Goal: Check status: Check status

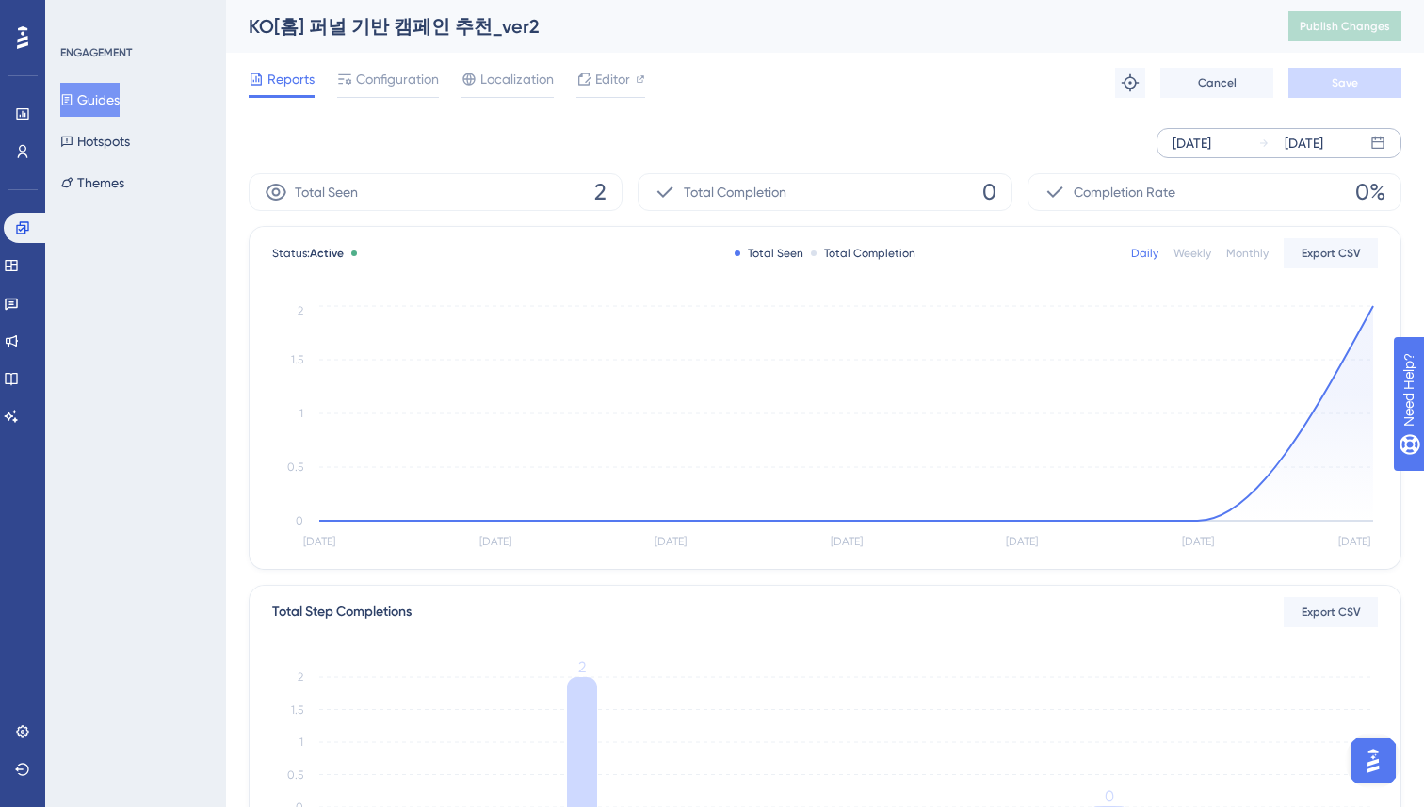
click at [1292, 150] on div "[DATE]" at bounding box center [1303, 143] width 39 height 23
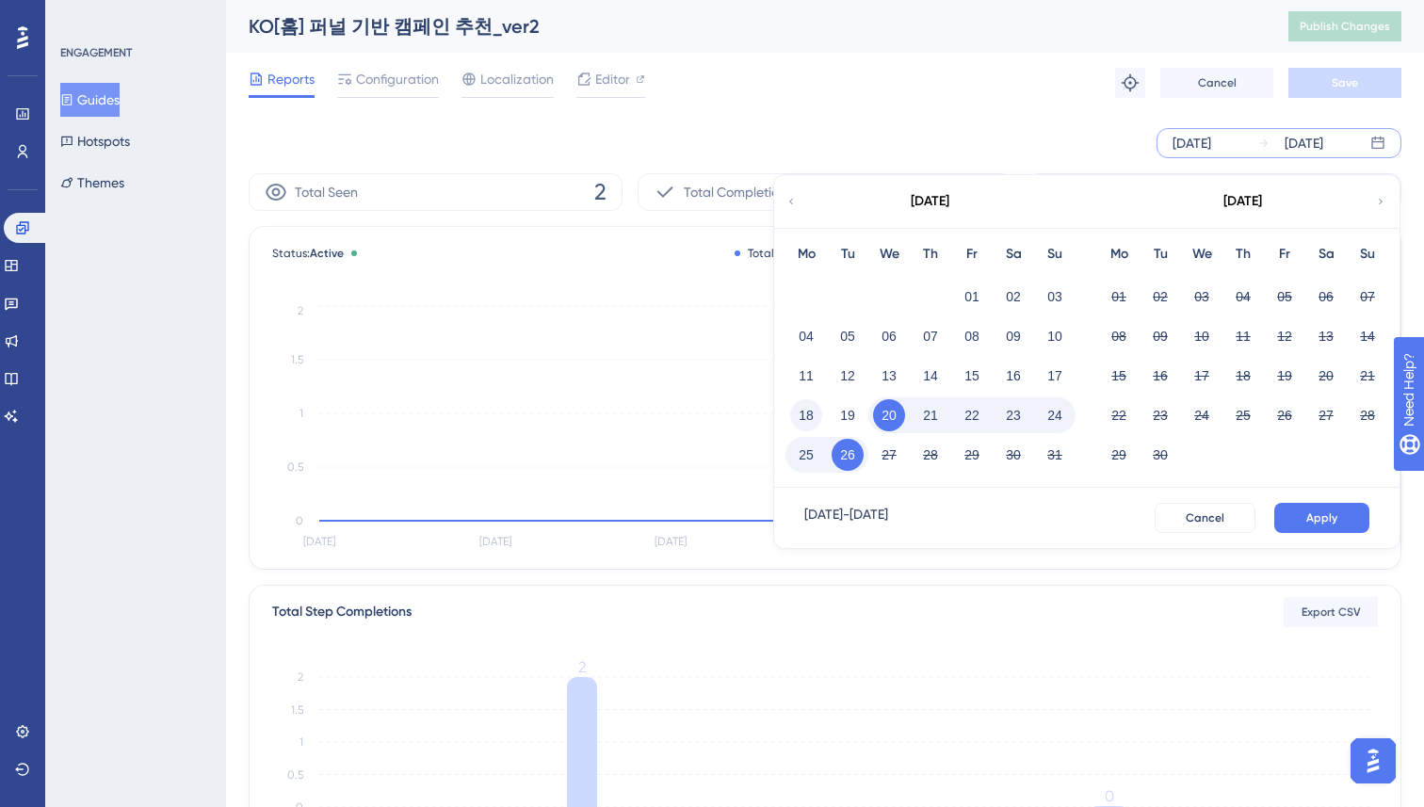
click at [807, 414] on button "18" at bounding box center [806, 415] width 32 height 32
click at [1346, 509] on button "Apply" at bounding box center [1321, 518] width 95 height 30
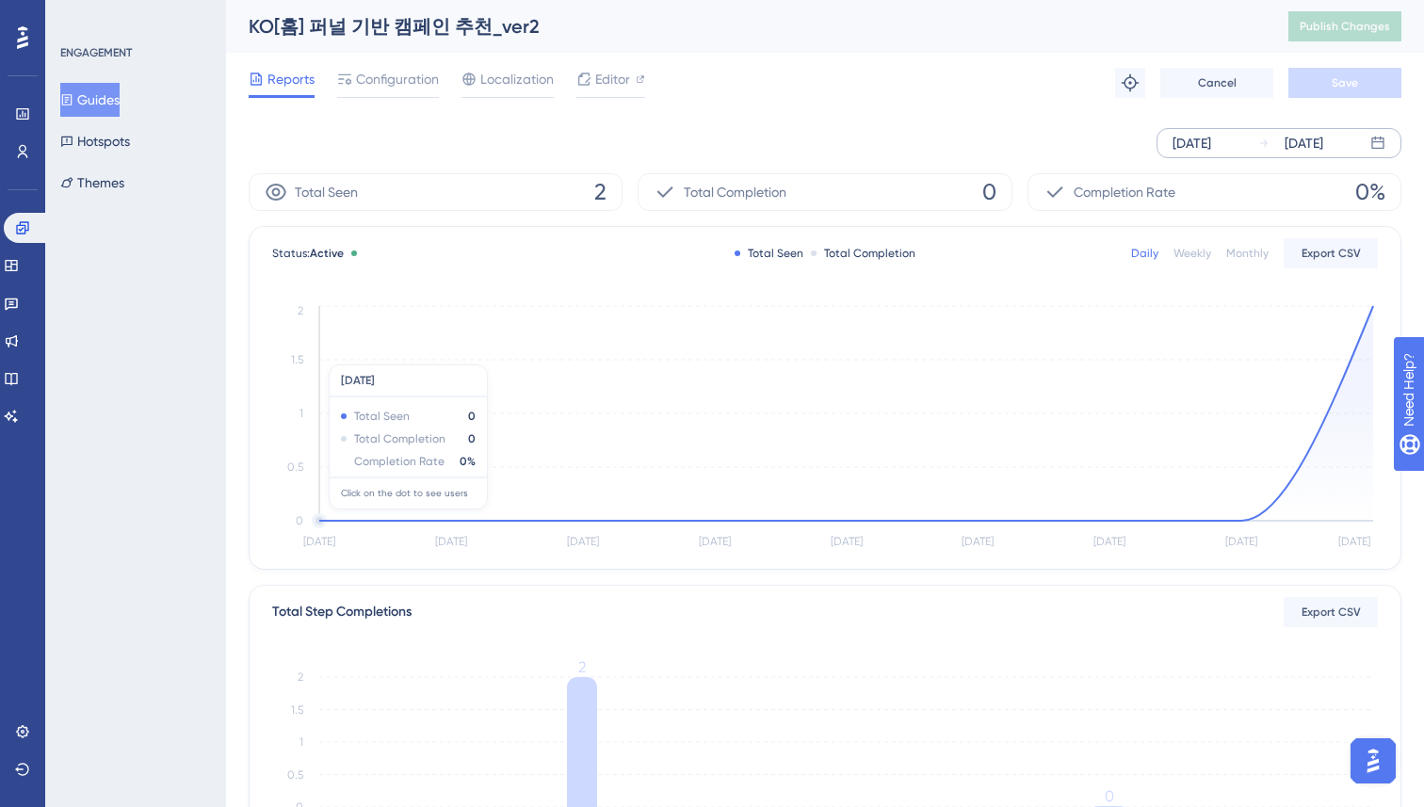
click at [325, 519] on circle at bounding box center [319, 520] width 11 height 11
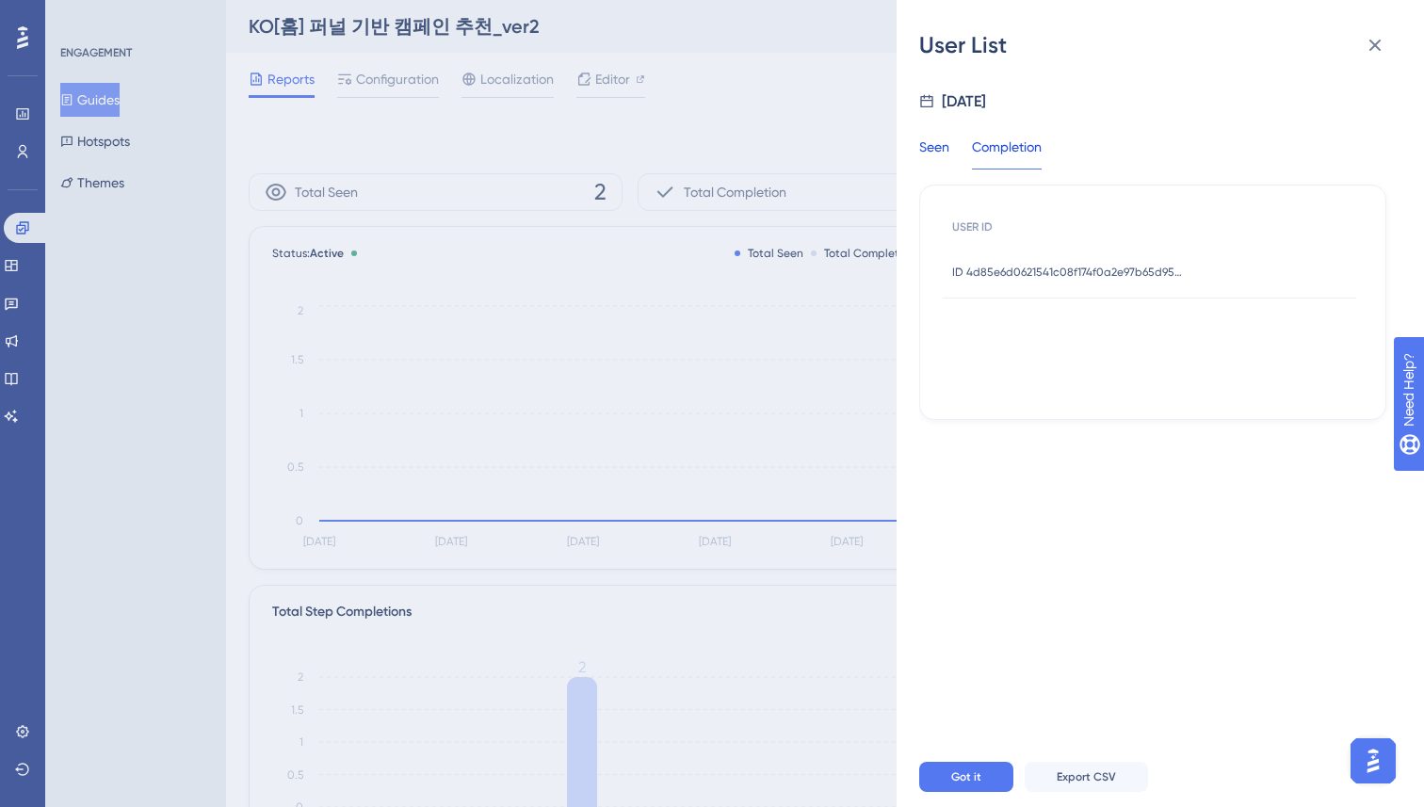
click at [939, 150] on div "Seen" at bounding box center [934, 153] width 30 height 34
click at [1375, 46] on icon at bounding box center [1375, 46] width 12 height 12
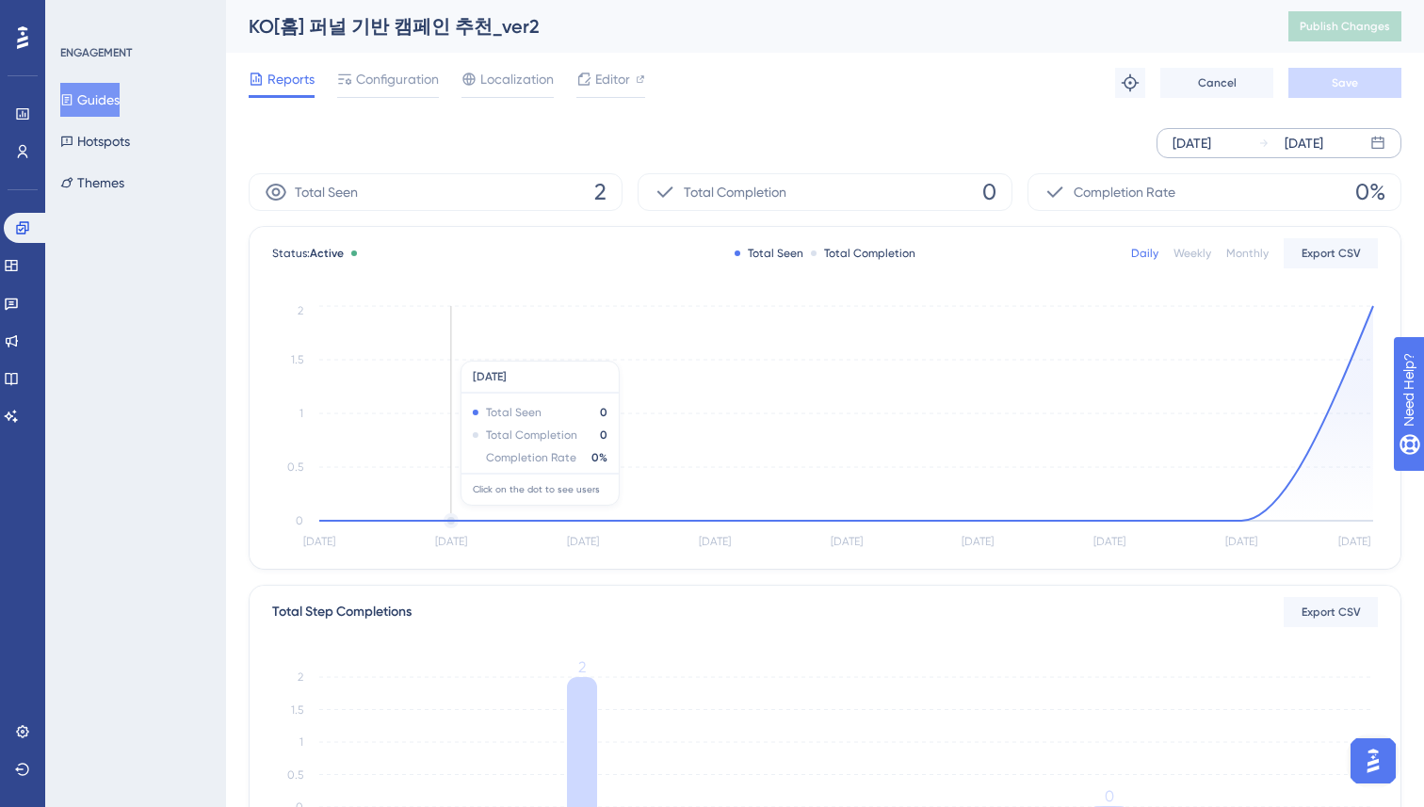
click at [451, 515] on circle at bounding box center [450, 520] width 11 height 11
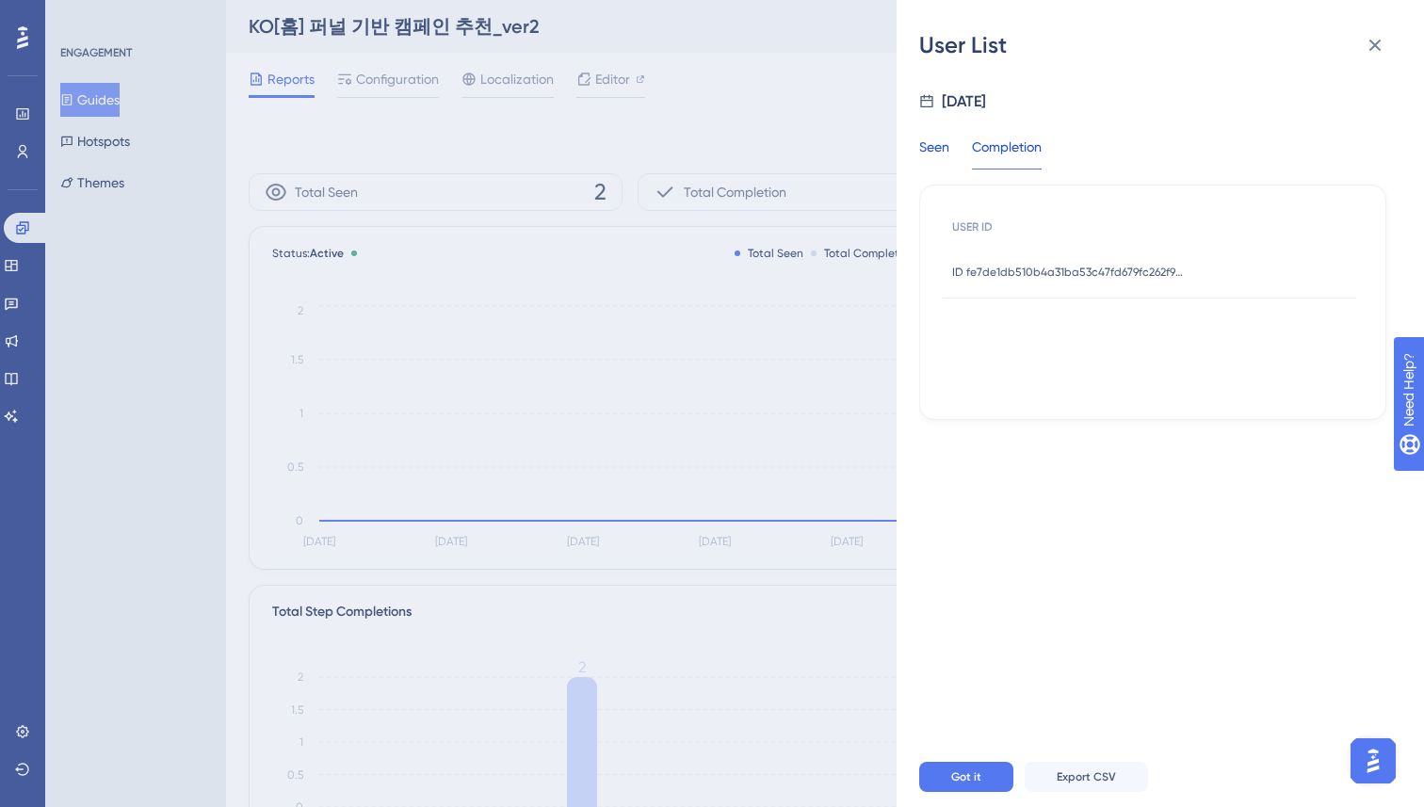
click at [941, 145] on div "Seen" at bounding box center [934, 153] width 30 height 34
click at [1378, 41] on icon at bounding box center [1375, 46] width 12 height 12
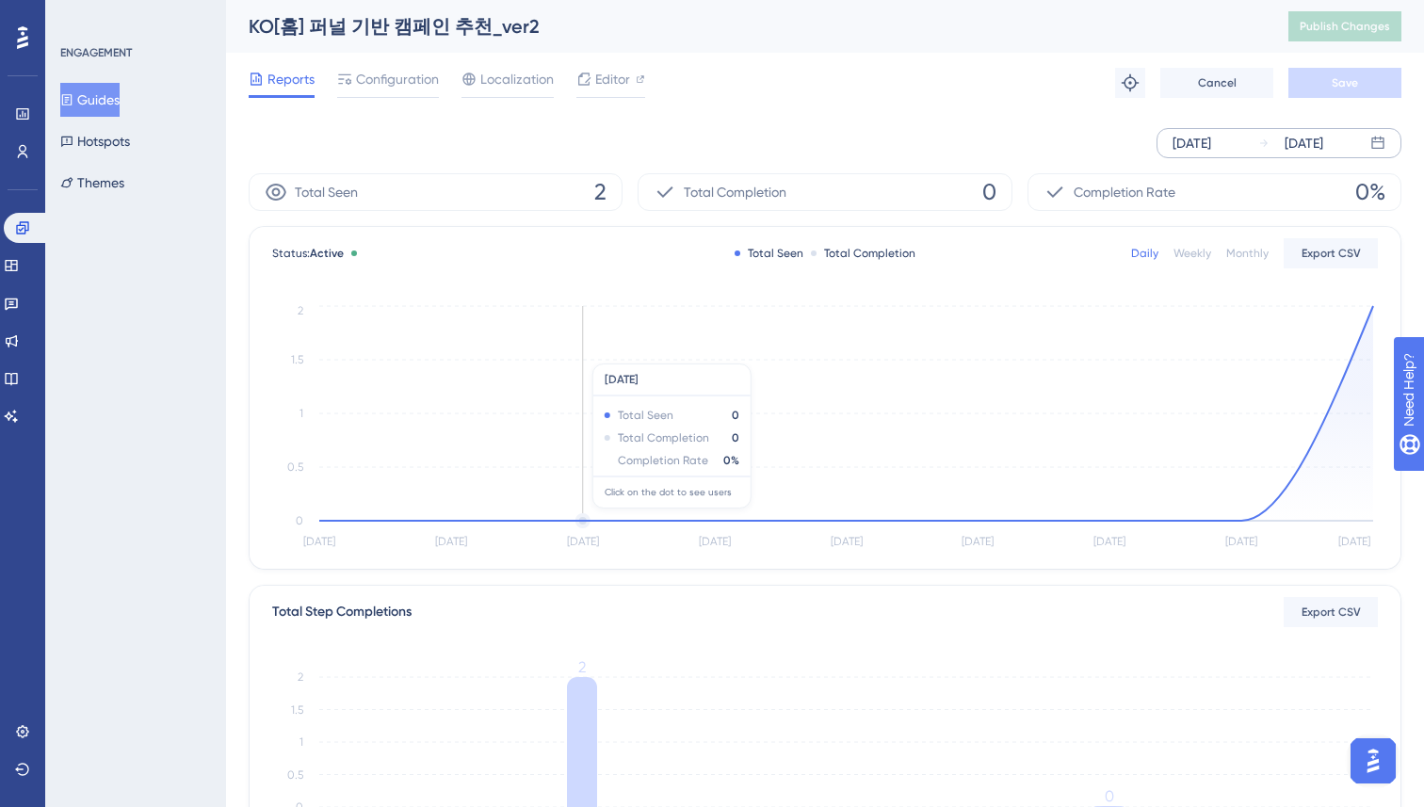
click at [583, 518] on circle at bounding box center [582, 520] width 11 height 11
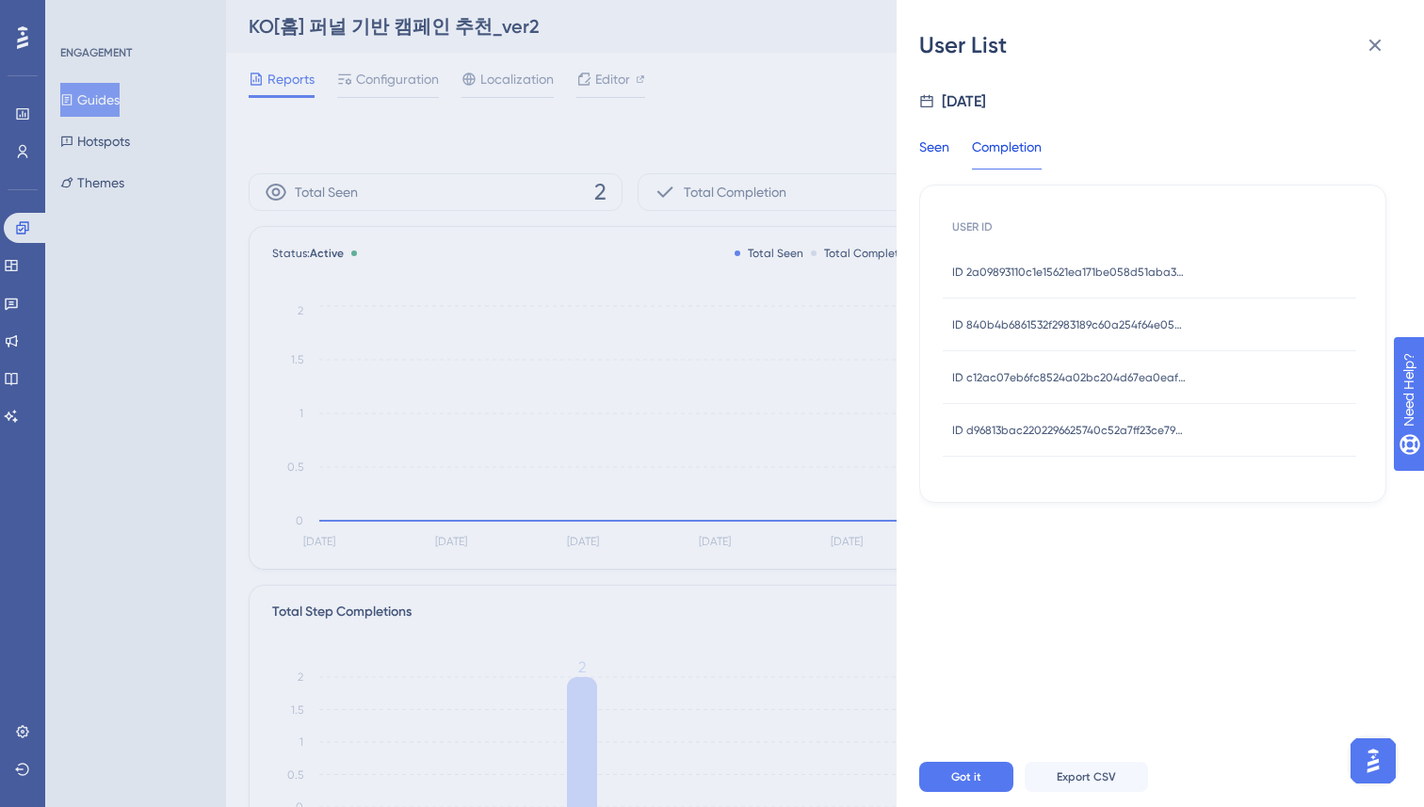
click at [948, 138] on div "Seen" at bounding box center [934, 153] width 30 height 34
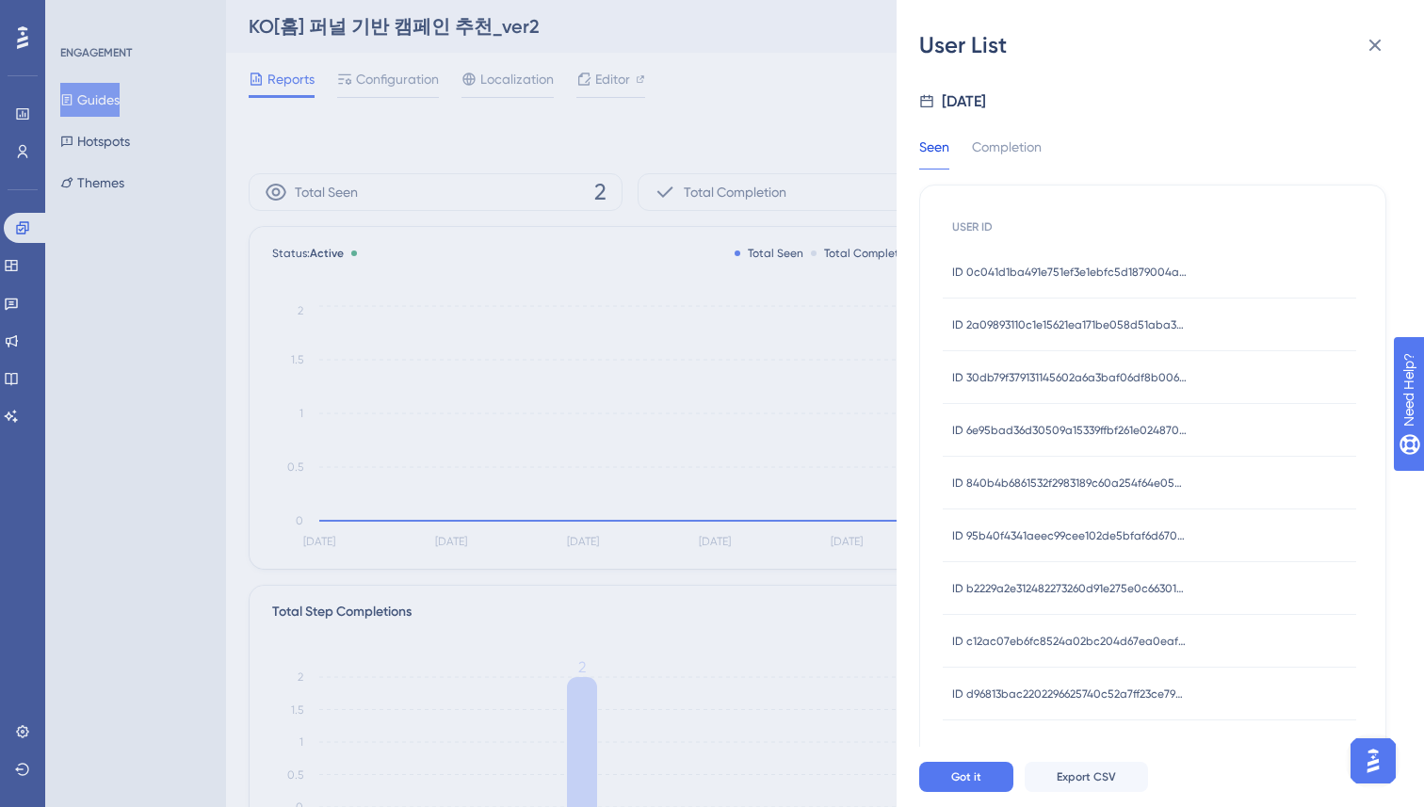
scroll to position [20, 0]
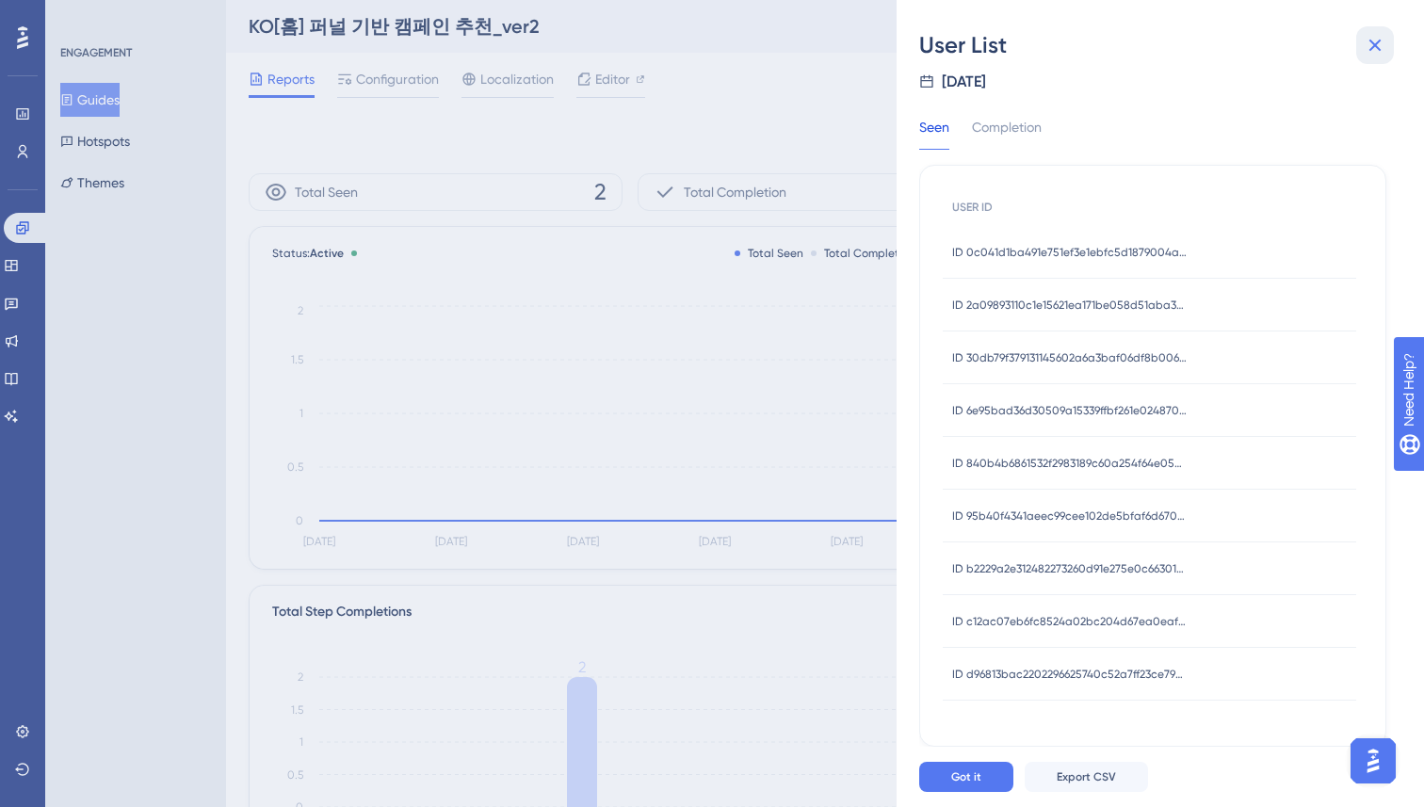
click at [1379, 43] on icon at bounding box center [1375, 45] width 23 height 23
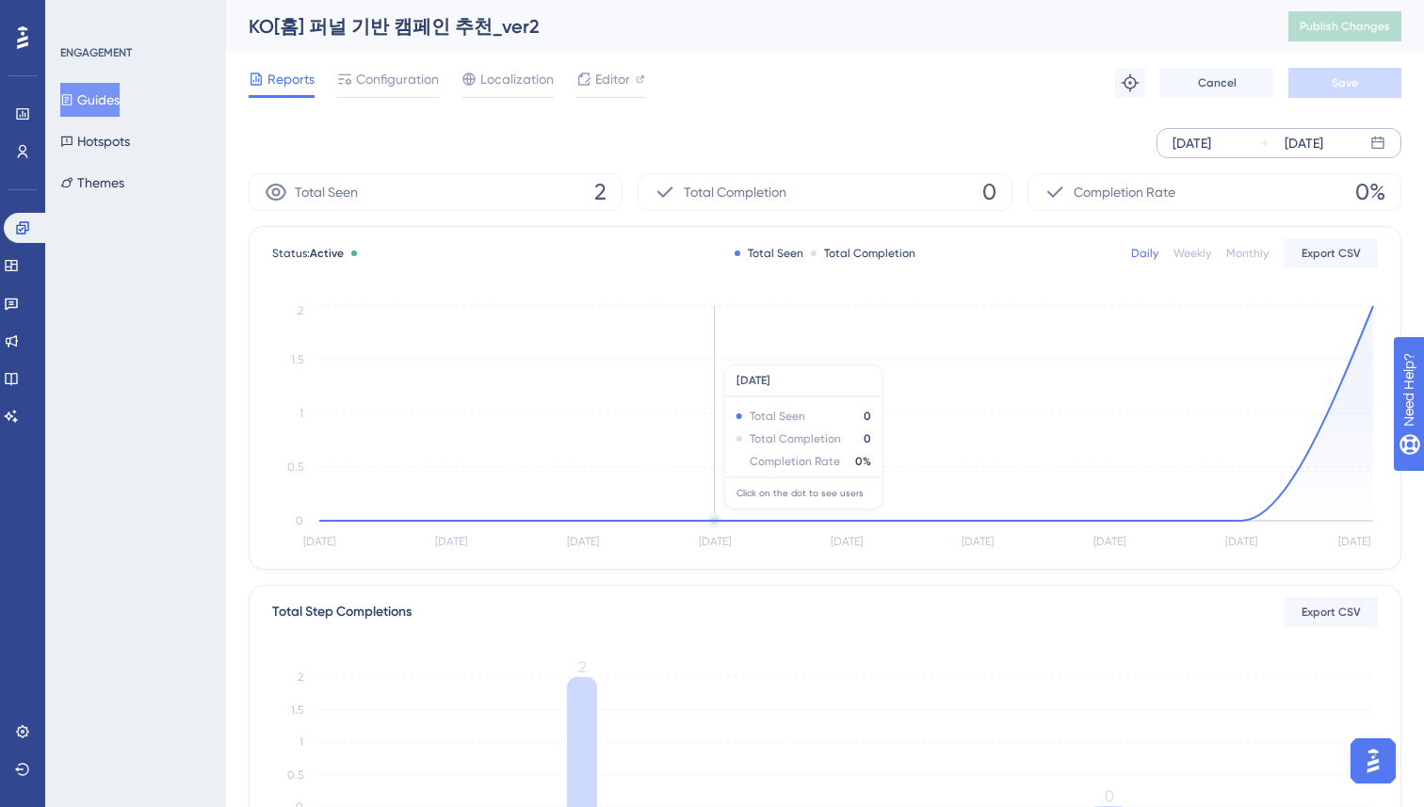
click at [719, 518] on circle at bounding box center [714, 520] width 11 height 11
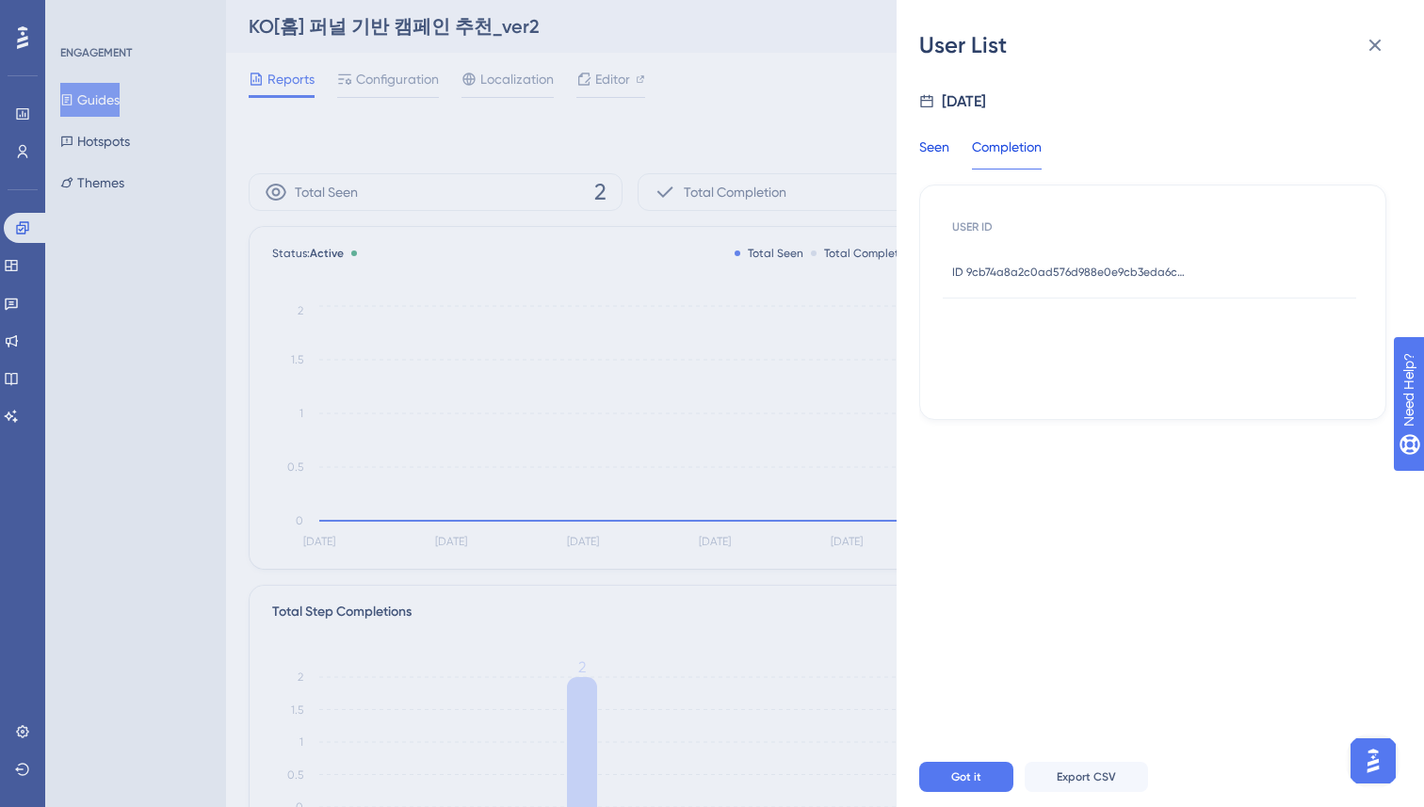
click at [929, 149] on div "Seen" at bounding box center [934, 153] width 30 height 34
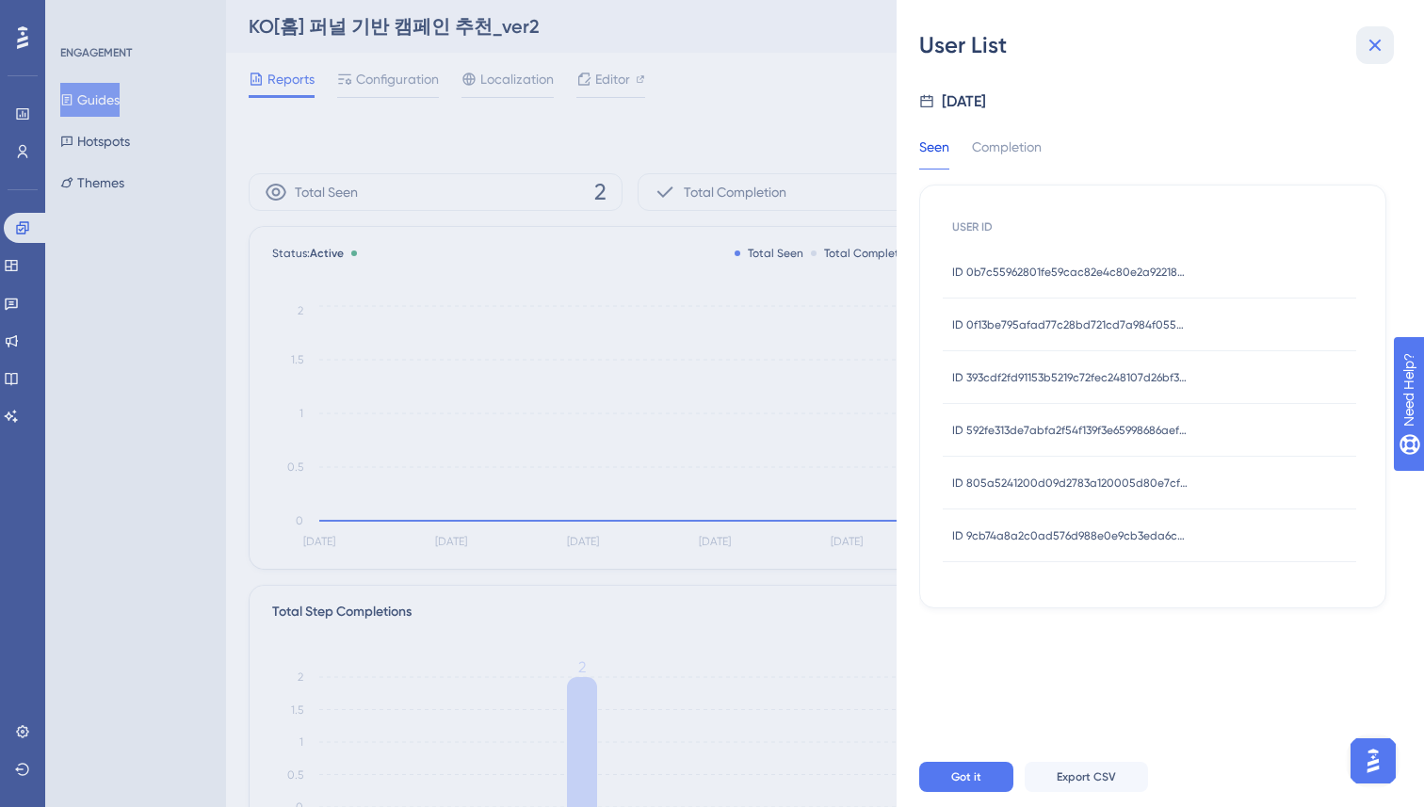
click at [1379, 49] on icon at bounding box center [1375, 46] width 12 height 12
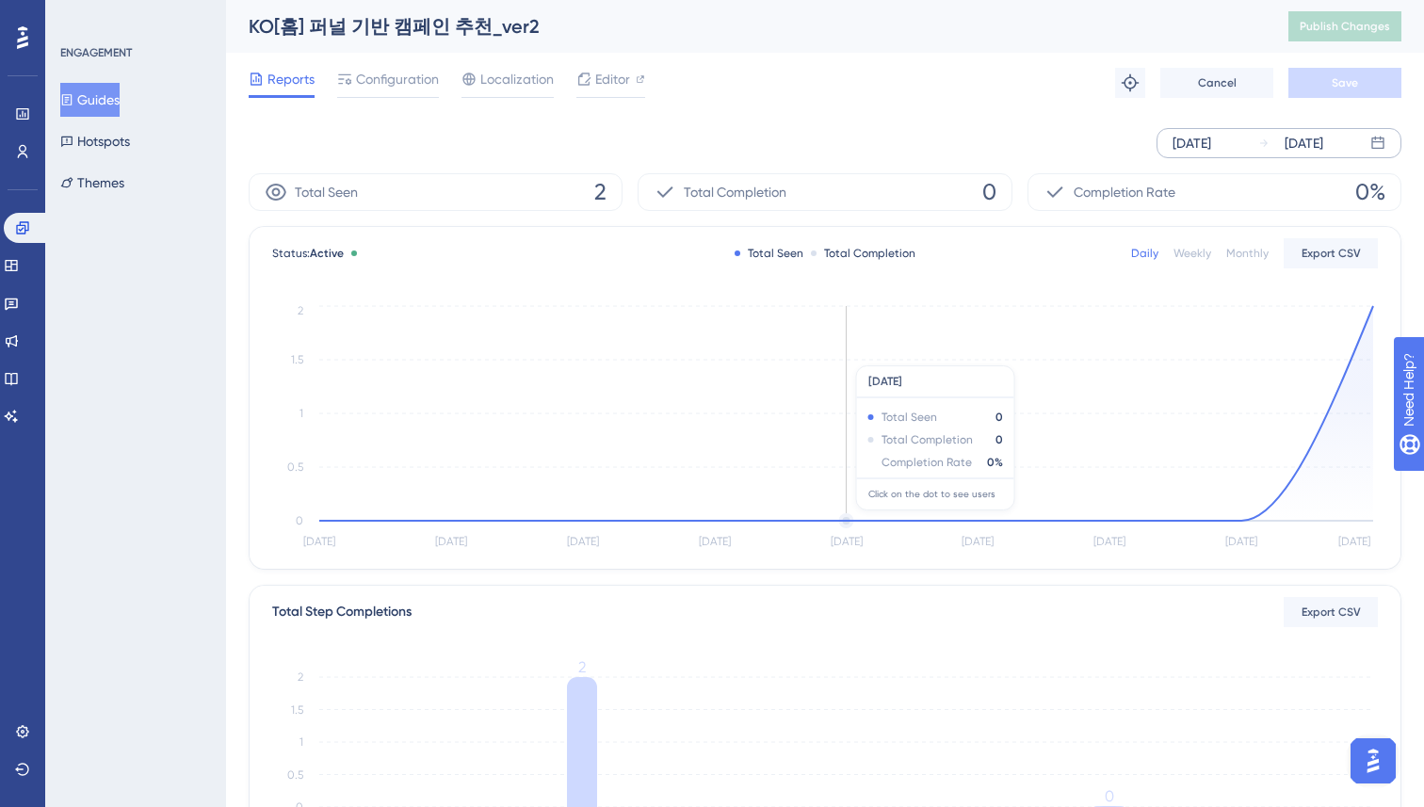
click at [848, 520] on icon at bounding box center [846, 413] width 1054 height 215
click at [851, 516] on circle at bounding box center [846, 520] width 11 height 11
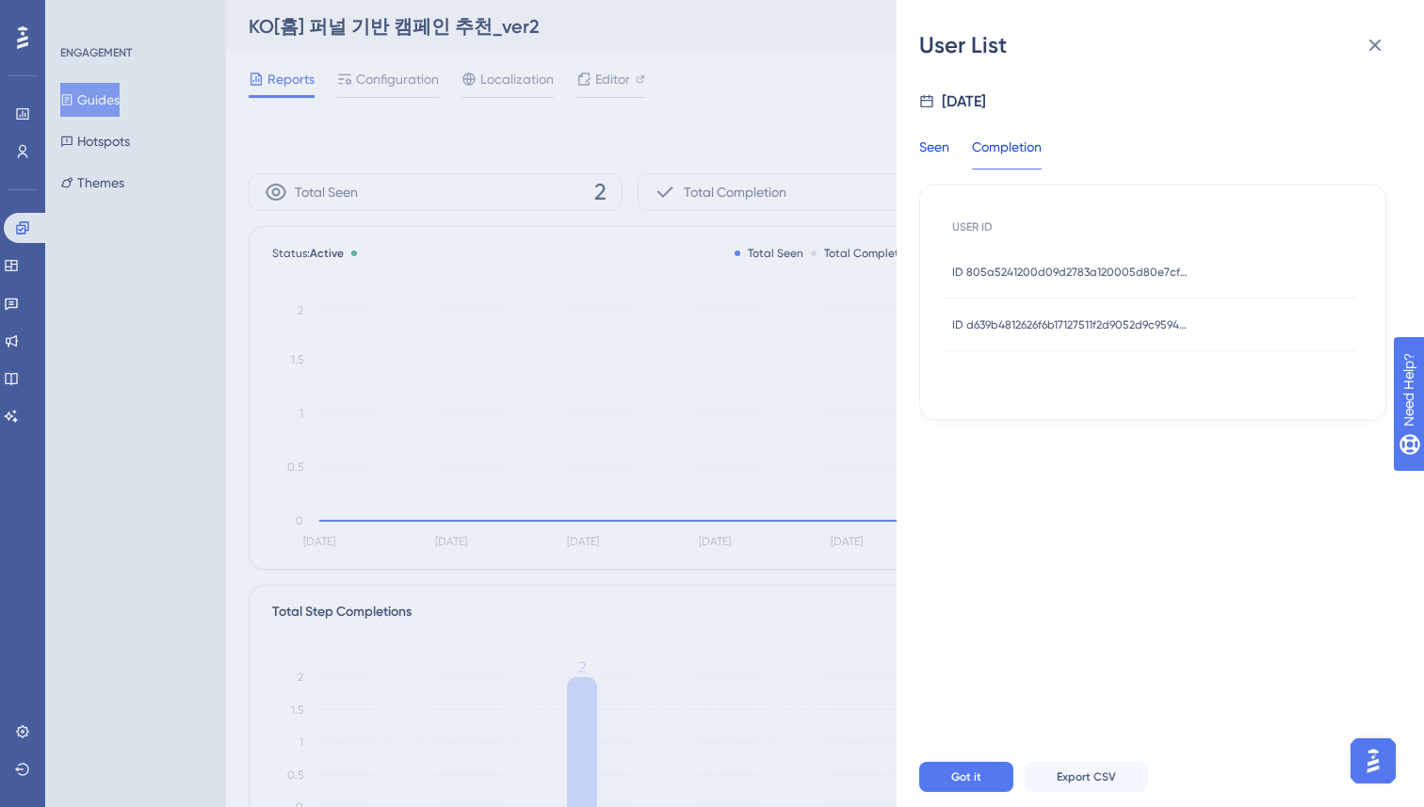
click at [946, 148] on div "Seen" at bounding box center [934, 153] width 30 height 34
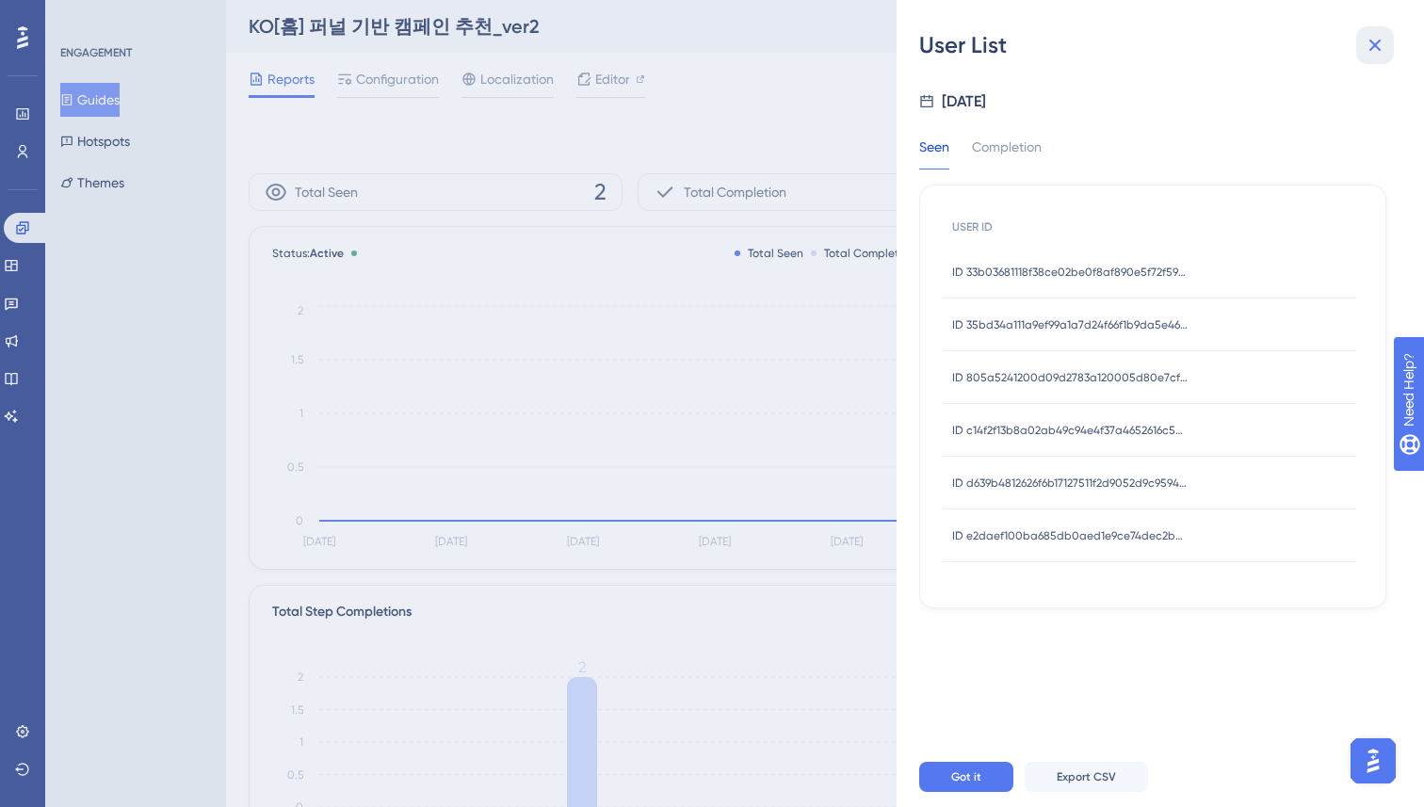
click at [1391, 38] on button at bounding box center [1375, 45] width 38 height 38
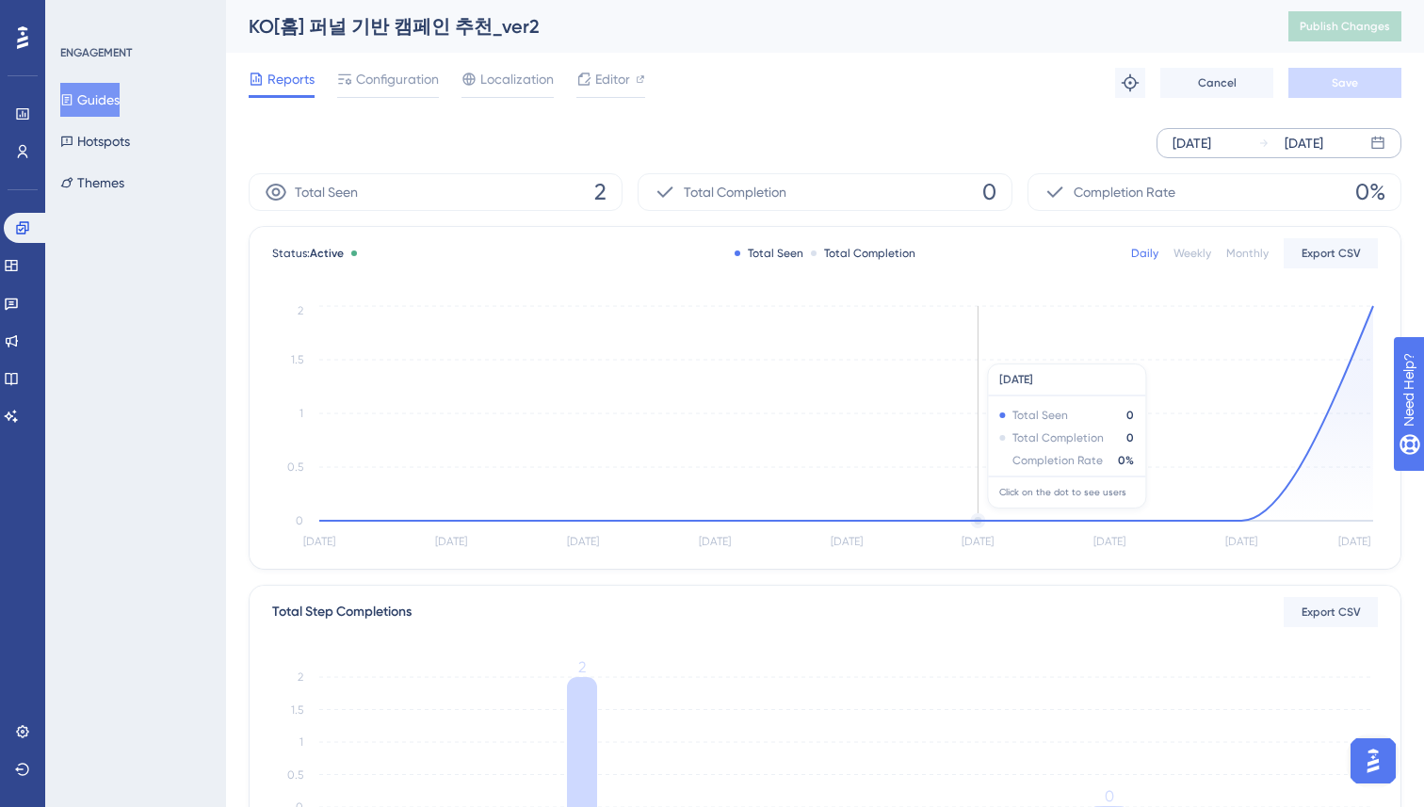
click at [983, 518] on circle at bounding box center [977, 520] width 11 height 11
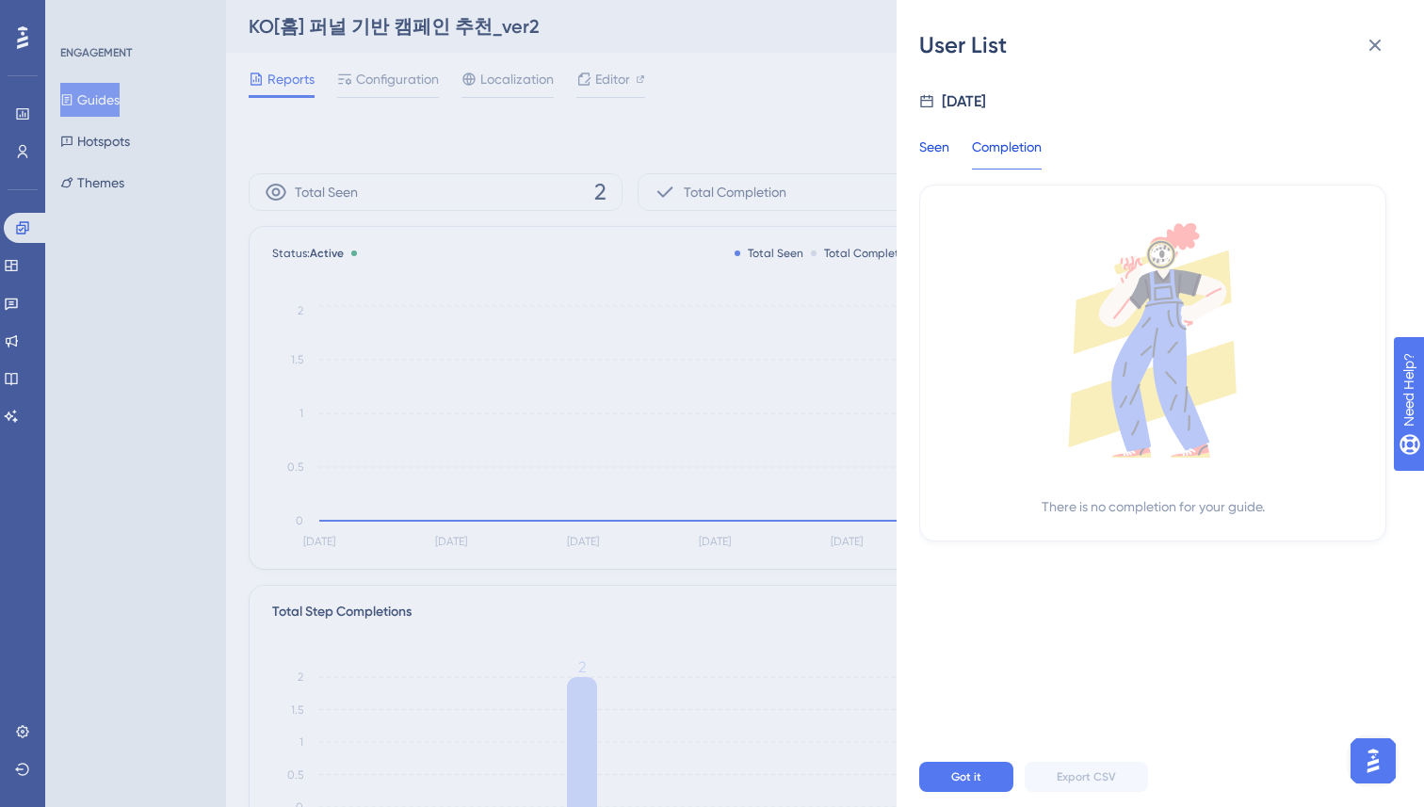
click at [949, 154] on div "Seen Completion" at bounding box center [991, 153] width 145 height 34
click at [937, 144] on div "Seen" at bounding box center [934, 153] width 30 height 34
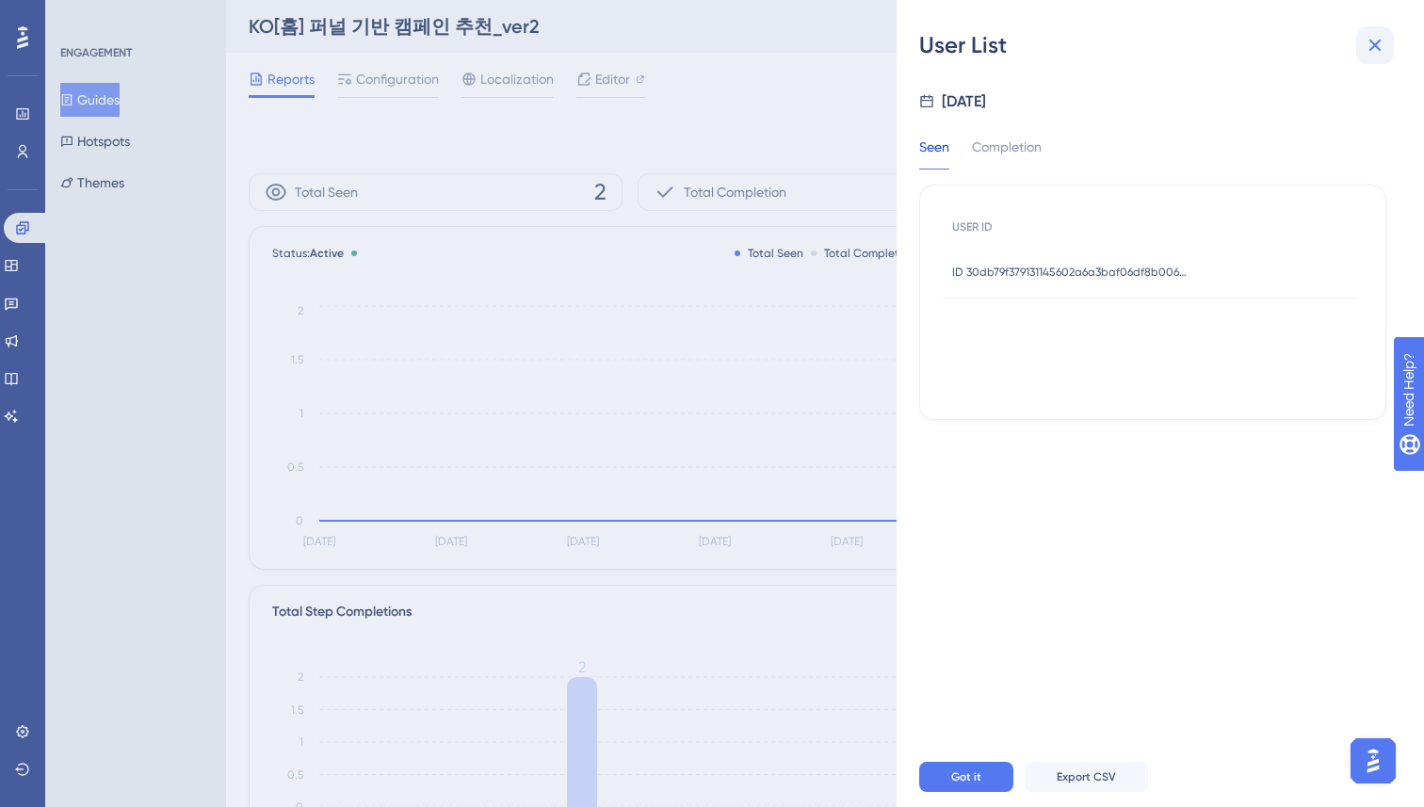
click at [1367, 55] on icon at bounding box center [1375, 45] width 23 height 23
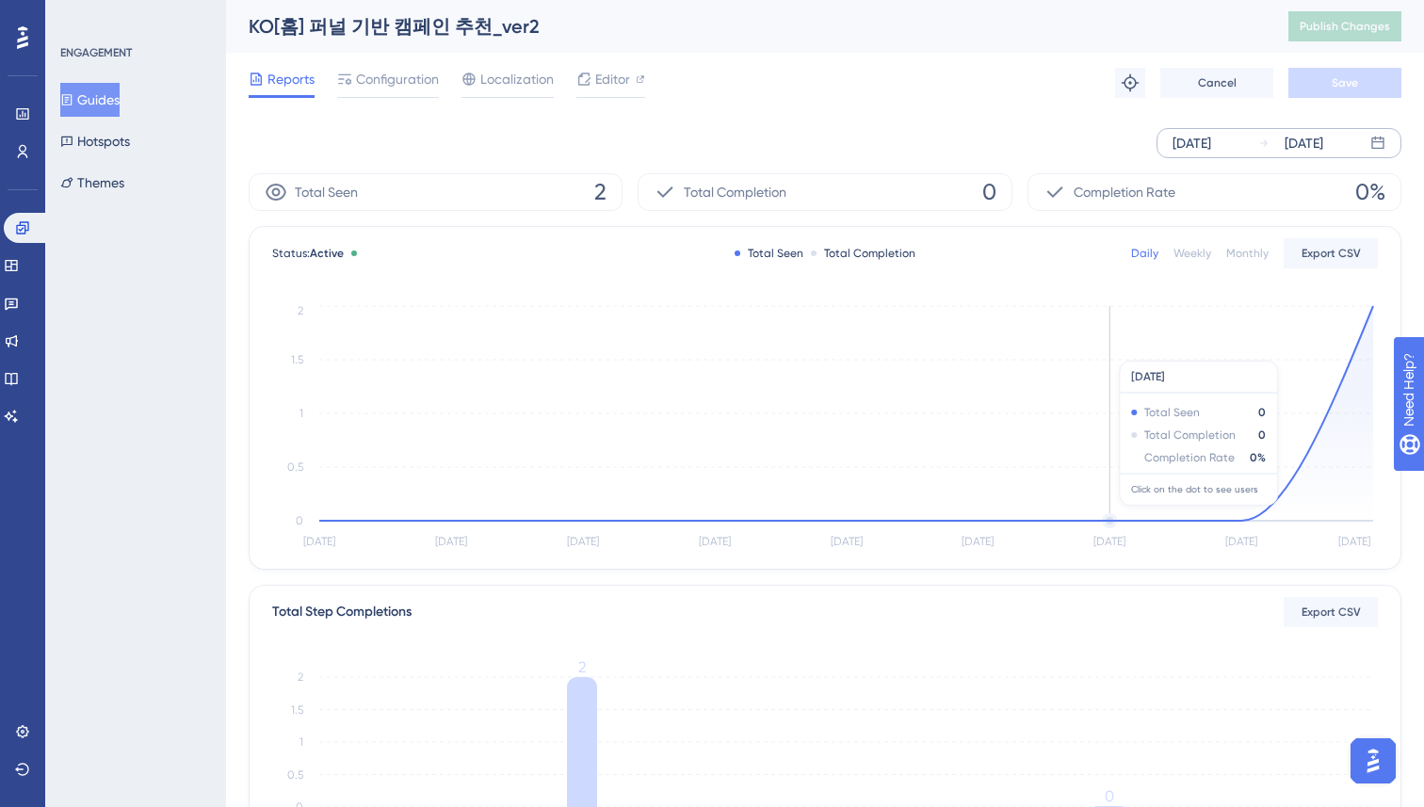
click at [1108, 515] on circle at bounding box center [1109, 520] width 11 height 11
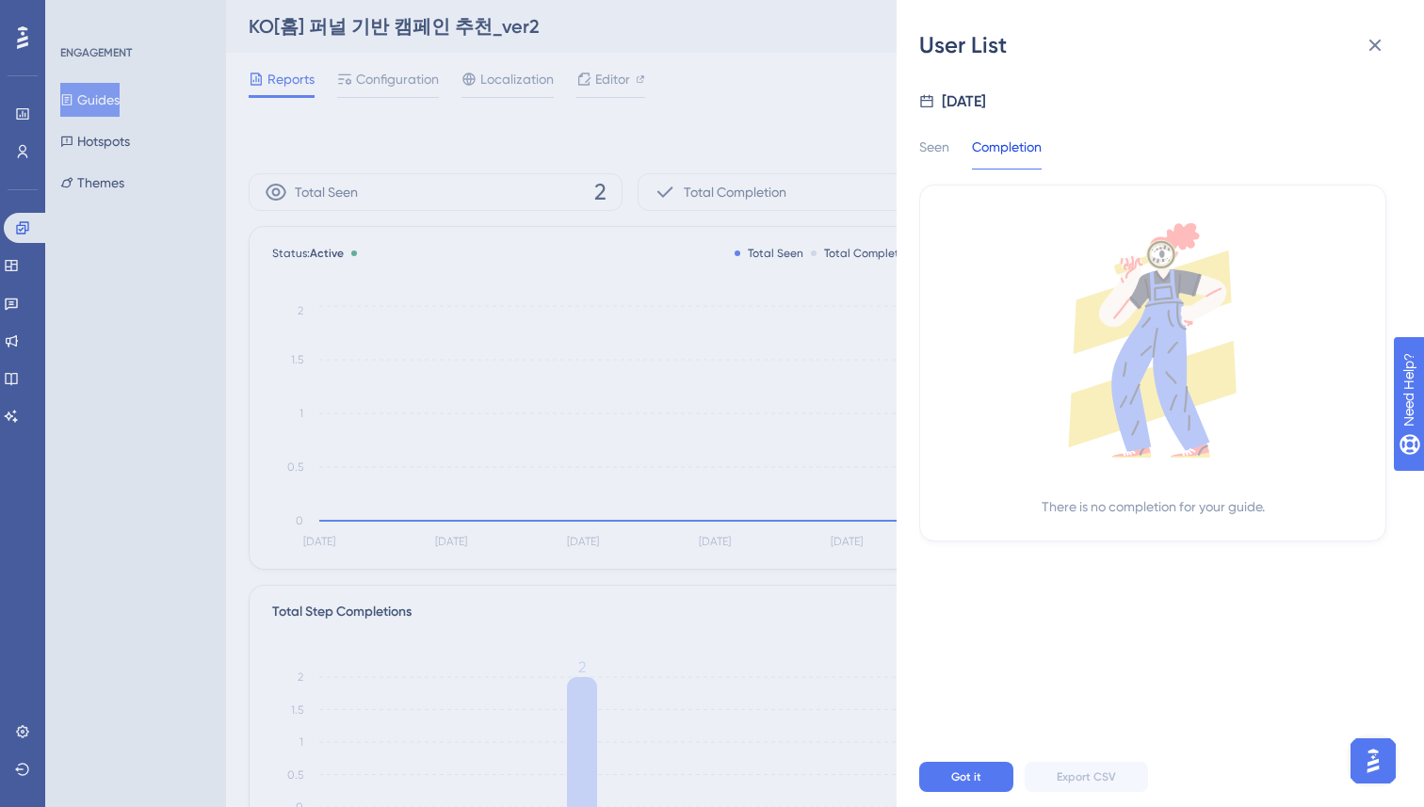
click at [934, 131] on div "Seen Completion There is no completion for your guide." at bounding box center [1152, 327] width 467 height 428
click at [934, 144] on div "Seen" at bounding box center [934, 153] width 30 height 34
click at [1384, 42] on icon at bounding box center [1375, 45] width 23 height 23
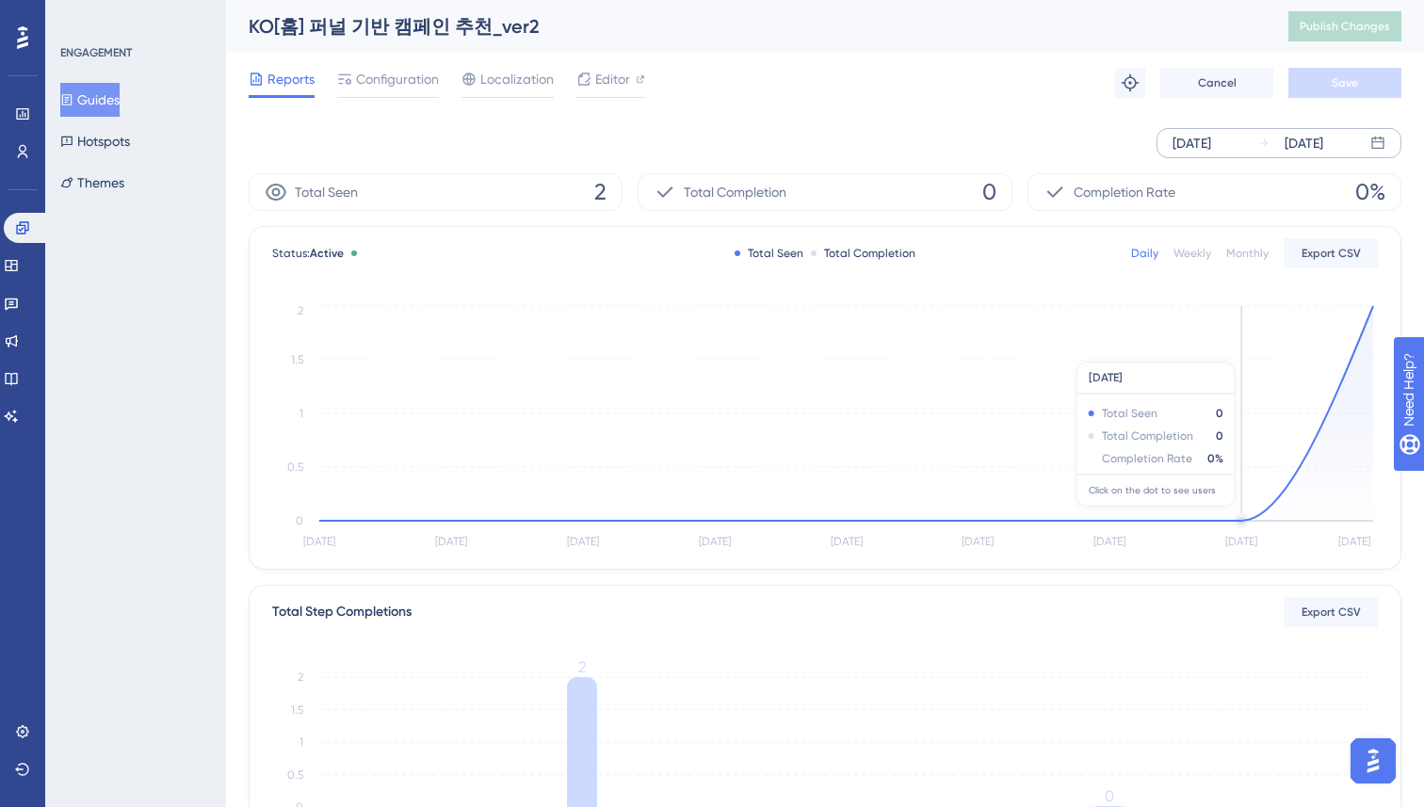
click at [1240, 516] on circle at bounding box center [1241, 520] width 11 height 11
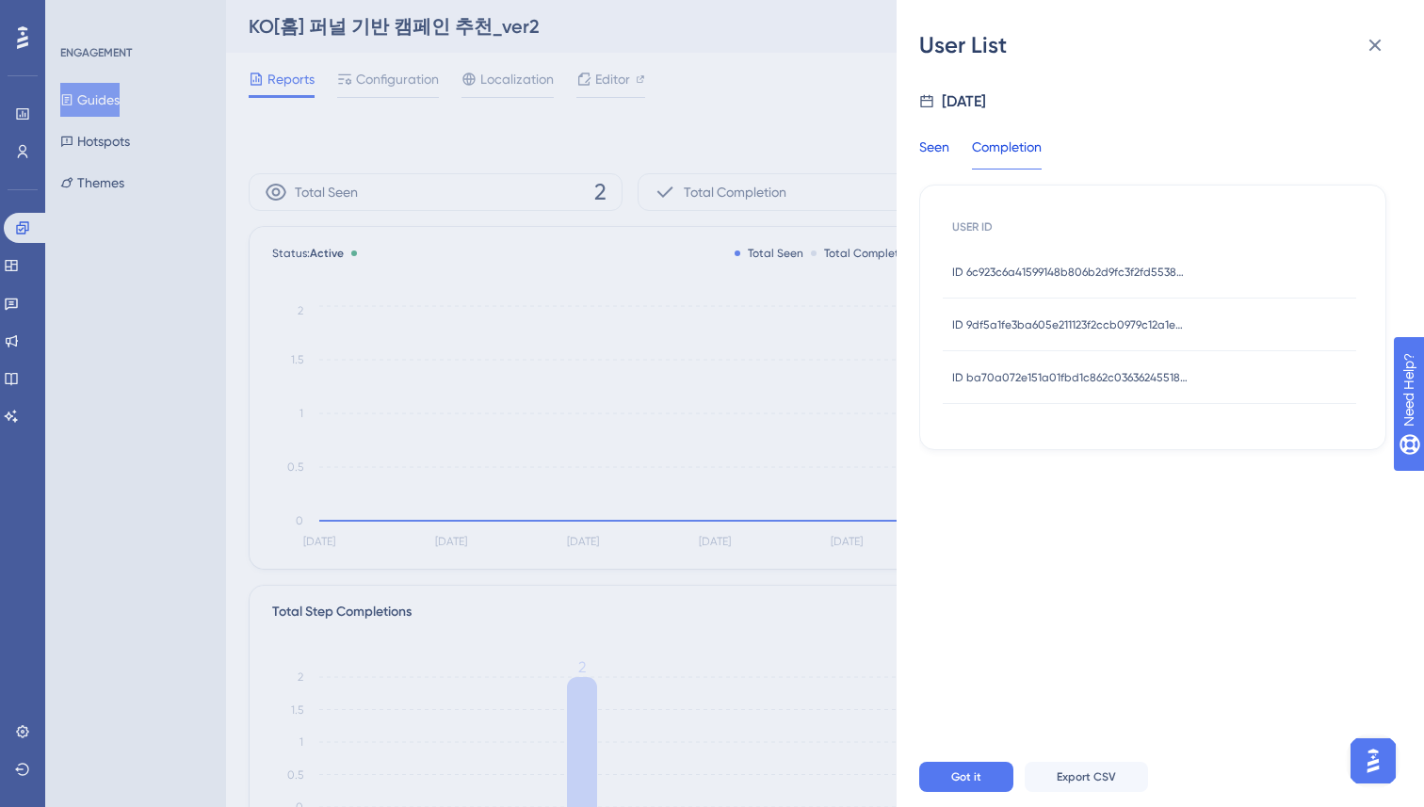
click at [930, 138] on div "Seen" at bounding box center [934, 153] width 30 height 34
click at [1372, 34] on icon at bounding box center [1375, 45] width 23 height 23
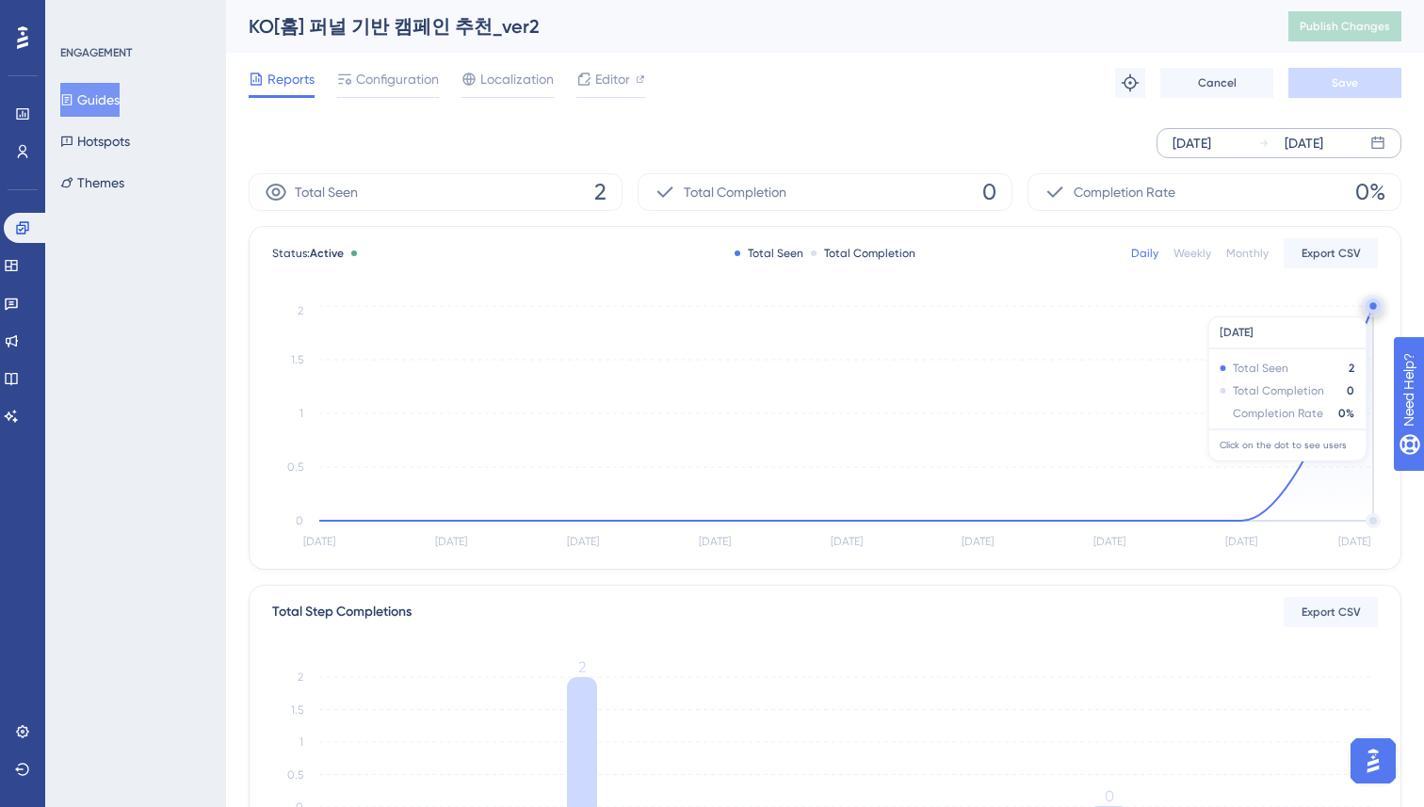
click at [1371, 307] on circle at bounding box center [1372, 305] width 7 height 7
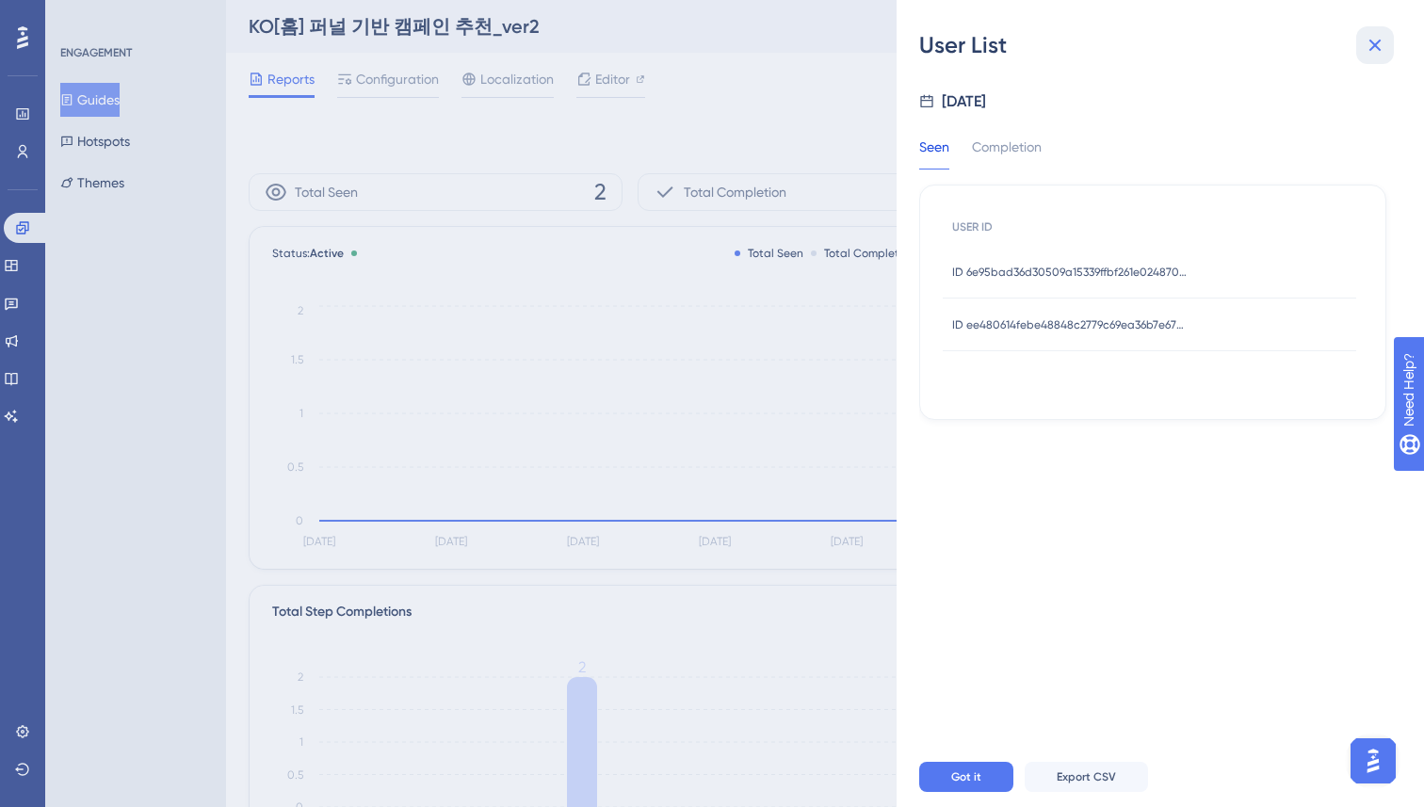
click at [1383, 39] on icon at bounding box center [1375, 45] width 23 height 23
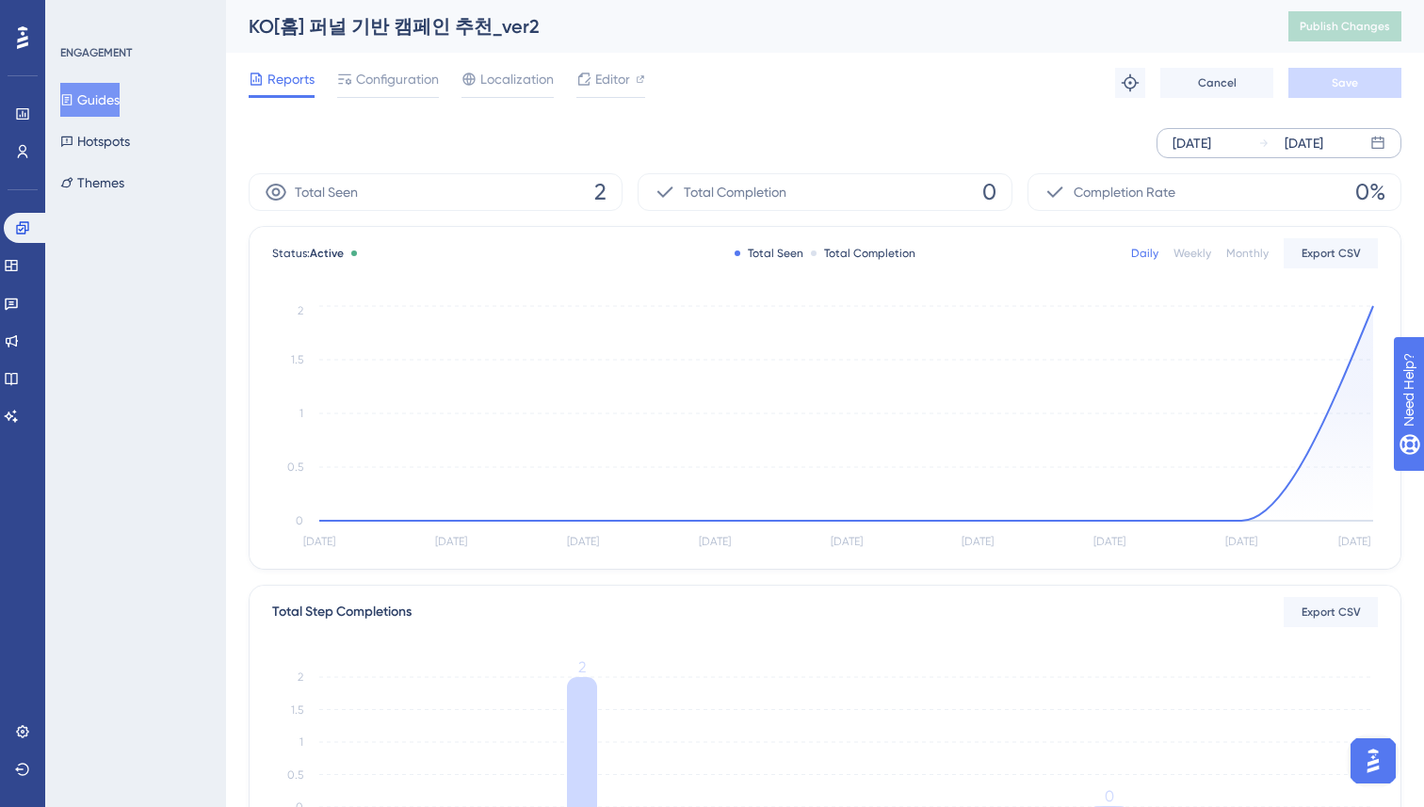
click at [790, 97] on div "Reports Configuration Localization Editor Troubleshoot Cancel Save" at bounding box center [825, 83] width 1153 height 60
